Goal: Task Accomplishment & Management: Manage account settings

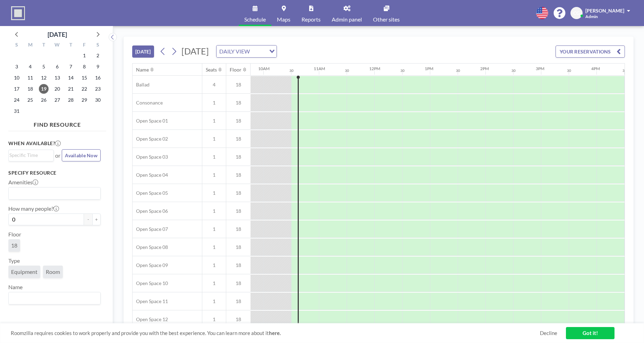
scroll to position [0, 555]
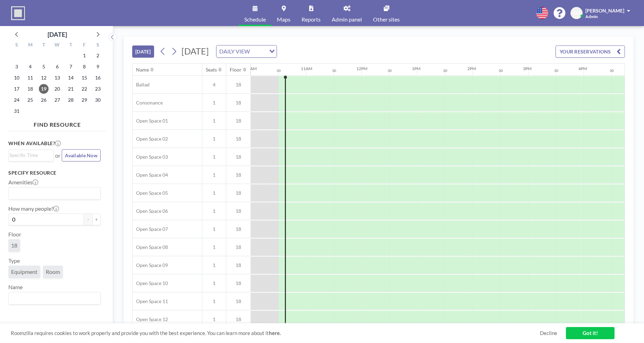
click at [605, 10] on span "Carmine Granucci" at bounding box center [604, 11] width 39 height 6
click at [612, 45] on span "Log out" at bounding box center [609, 47] width 16 height 7
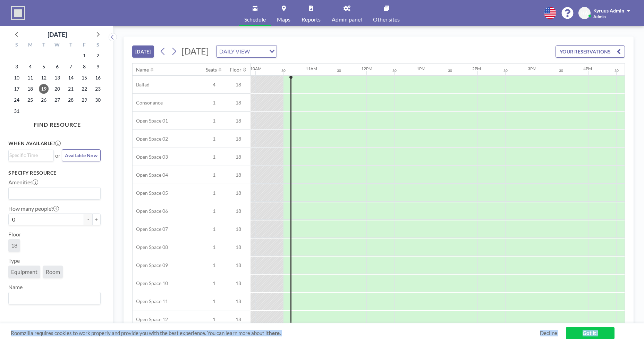
scroll to position [0, 555]
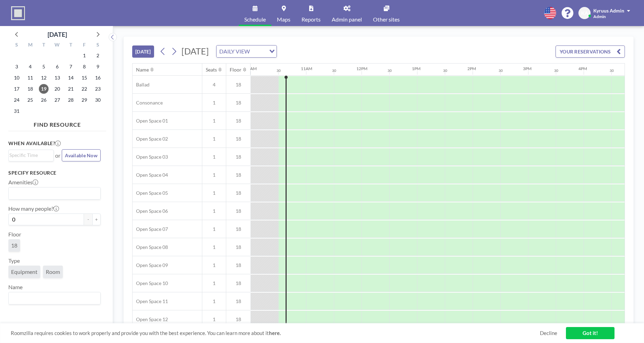
click at [612, 11] on span "Kyruus Admin" at bounding box center [608, 11] width 31 height 6
click at [612, 44] on span "Log out" at bounding box center [609, 47] width 16 height 7
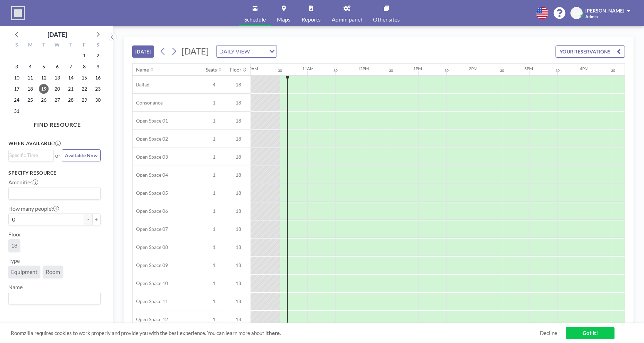
scroll to position [0, 555]
click at [608, 15] on div "Carmine Granucci Admin" at bounding box center [607, 13] width 45 height 12
click at [616, 49] on span "Log out" at bounding box center [609, 47] width 16 height 7
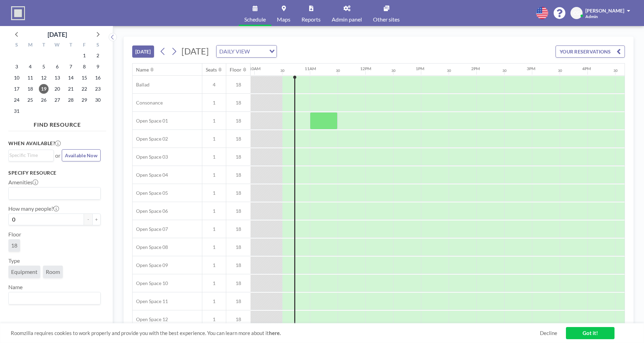
scroll to position [0, 555]
